Goal: Information Seeking & Learning: Check status

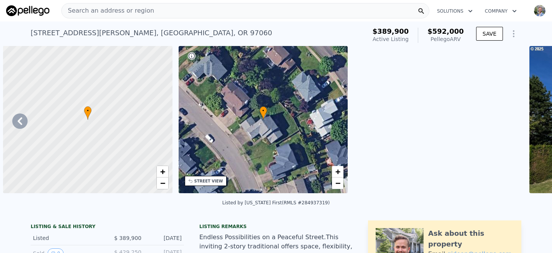
select select "30"
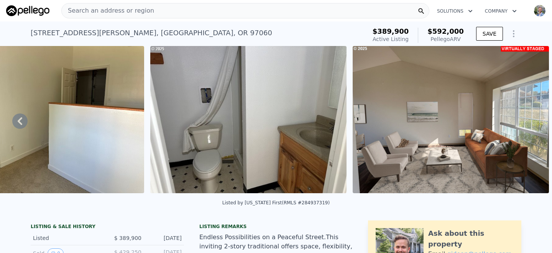
click at [138, 10] on span "Search an address or region" at bounding box center [108, 10] width 92 height 9
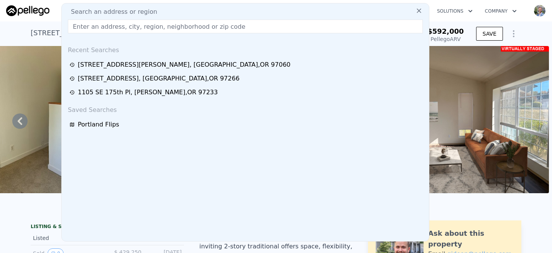
type input "[STREET_ADDRESS]"
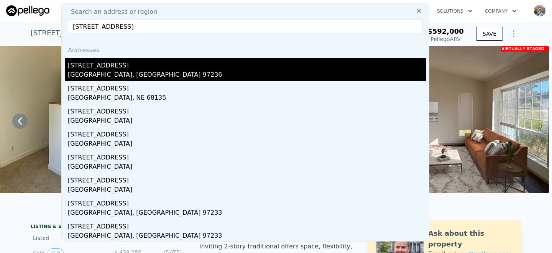
click at [107, 67] on div "[STREET_ADDRESS]" at bounding box center [247, 64] width 358 height 12
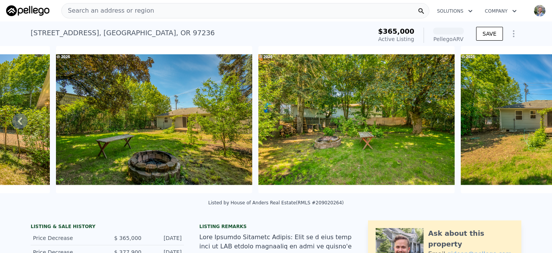
scroll to position [0, 4063]
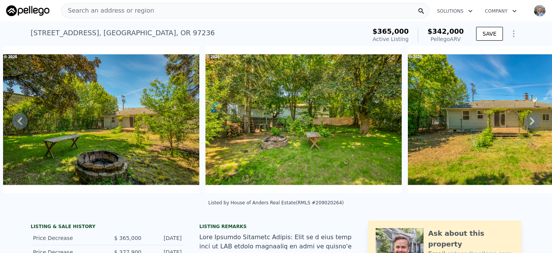
click at [161, 11] on div "Search an address or region" at bounding box center [245, 10] width 368 height 15
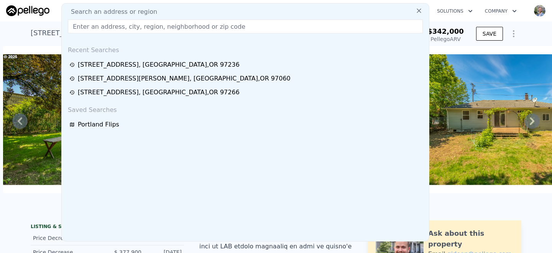
type input "[STREET_ADDRESS]"
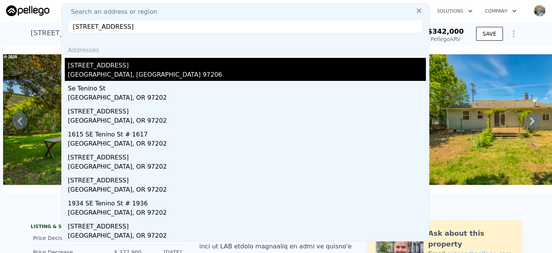
click at [107, 72] on div "[GEOGRAPHIC_DATA], [GEOGRAPHIC_DATA] 97206" at bounding box center [247, 75] width 358 height 11
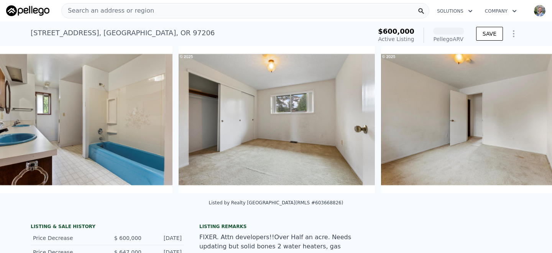
scroll to position [0, 4036]
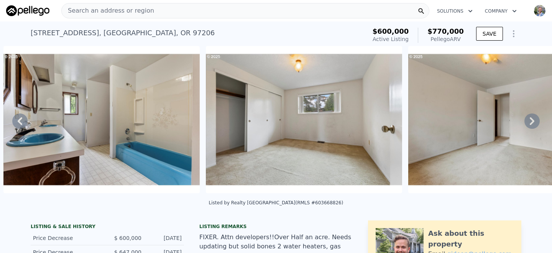
click at [142, 14] on span "Search an address or region" at bounding box center [108, 10] width 92 height 9
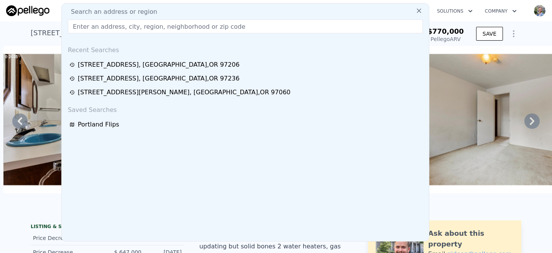
type input "[STREET_ADDRESS][PERSON_NAME]"
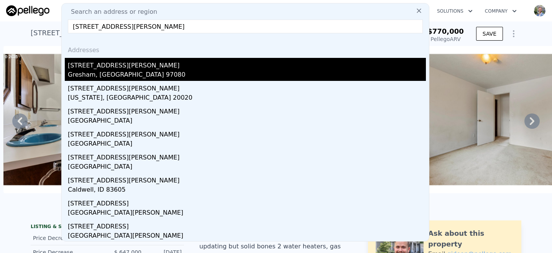
click at [102, 71] on div "Gresham, [GEOGRAPHIC_DATA] 97080" at bounding box center [247, 75] width 358 height 11
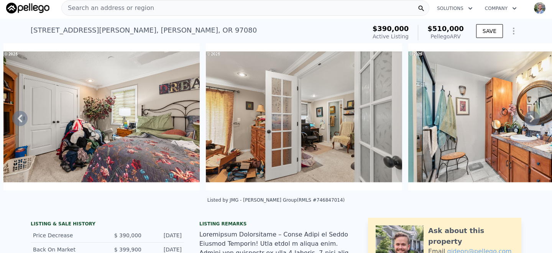
scroll to position [4, 0]
